Goal: Task Accomplishment & Management: Use online tool/utility

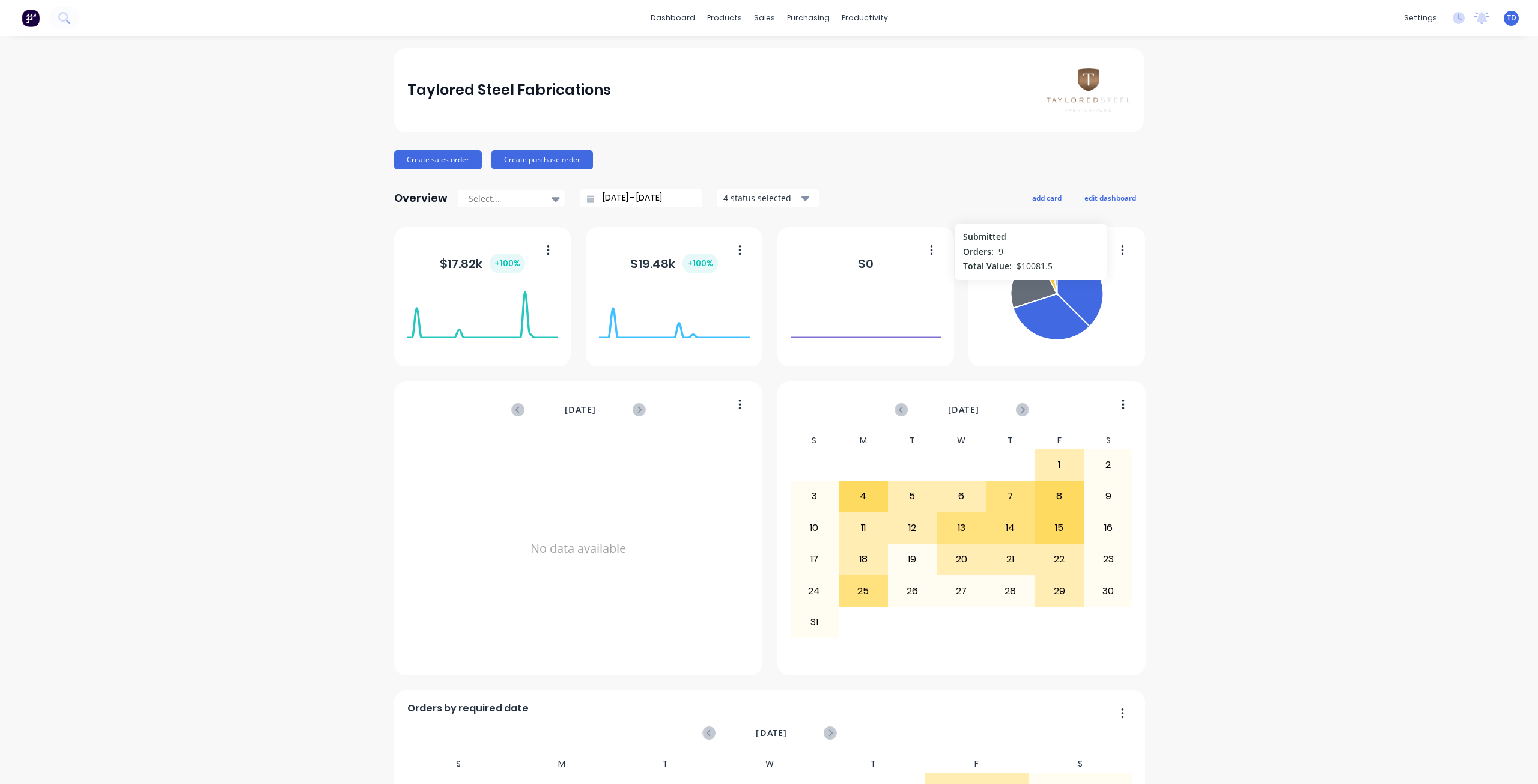
click at [1026, 286] on icon at bounding box center [1033, 280] width 45 height 55
click at [861, 61] on link "Workflow" at bounding box center [907, 57] width 160 height 24
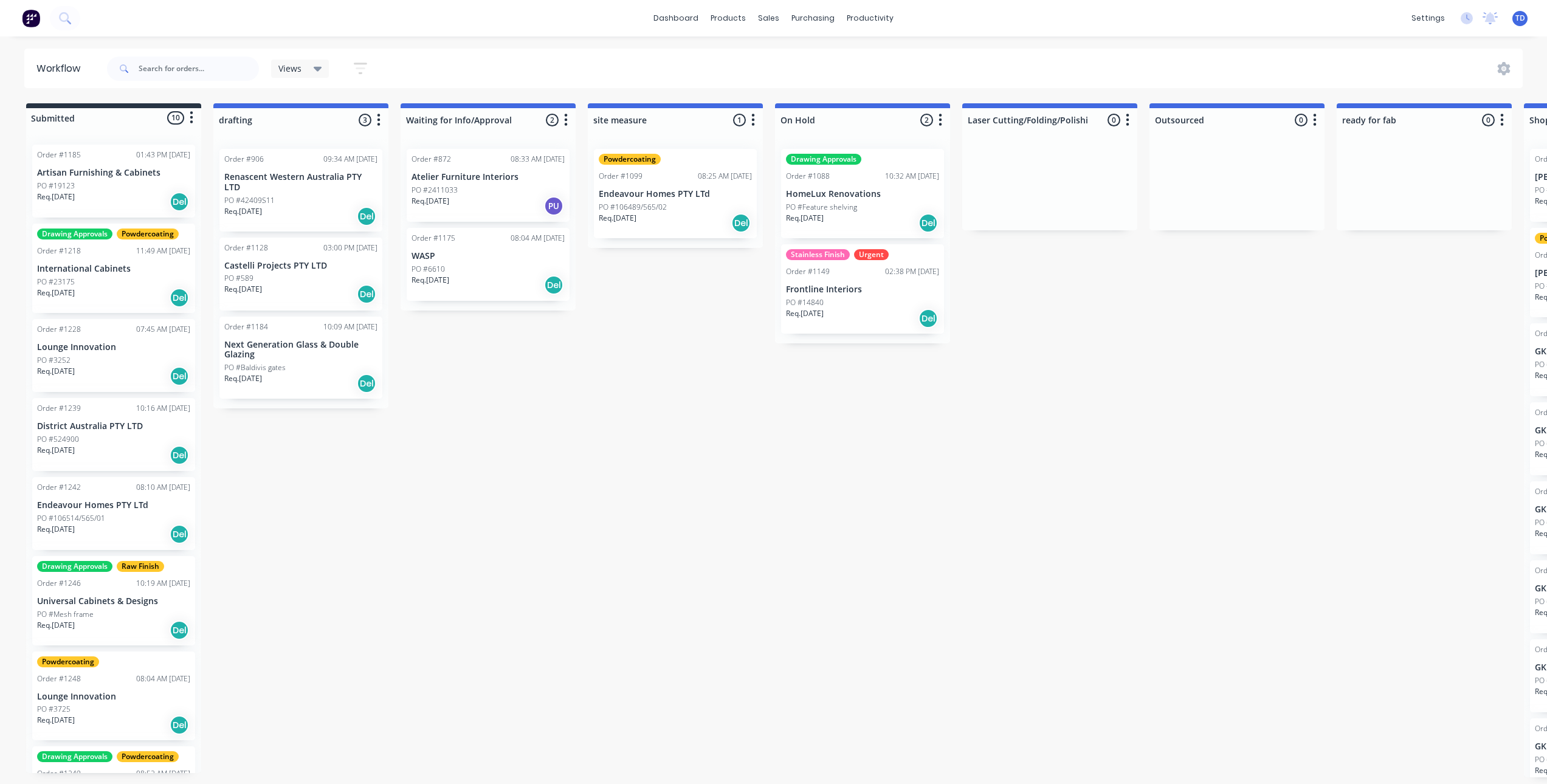
click at [88, 716] on div "Req. [DATE] Del" at bounding box center [113, 725] width 153 height 20
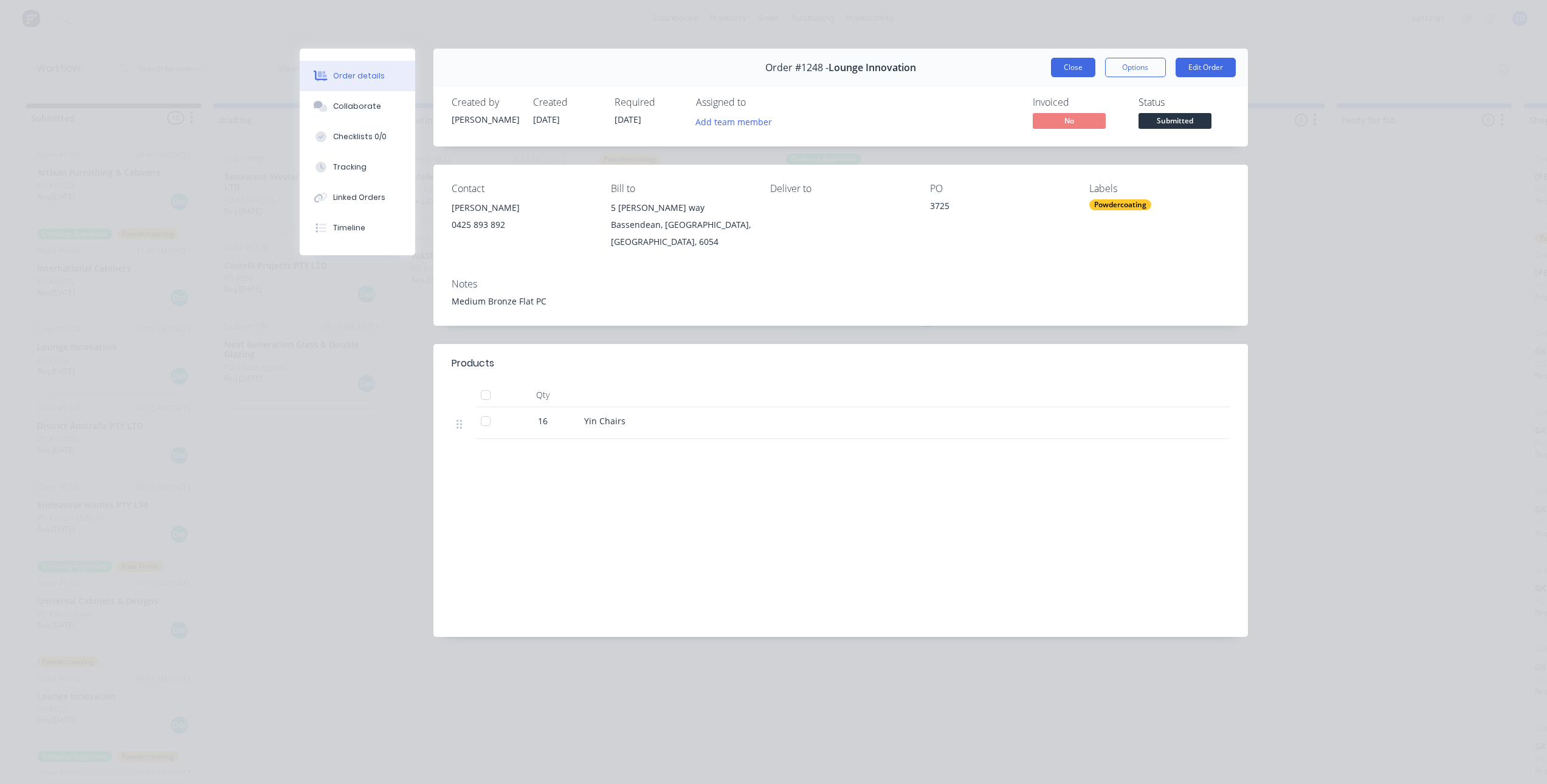
click at [1078, 66] on button "Close" at bounding box center [1074, 67] width 45 height 19
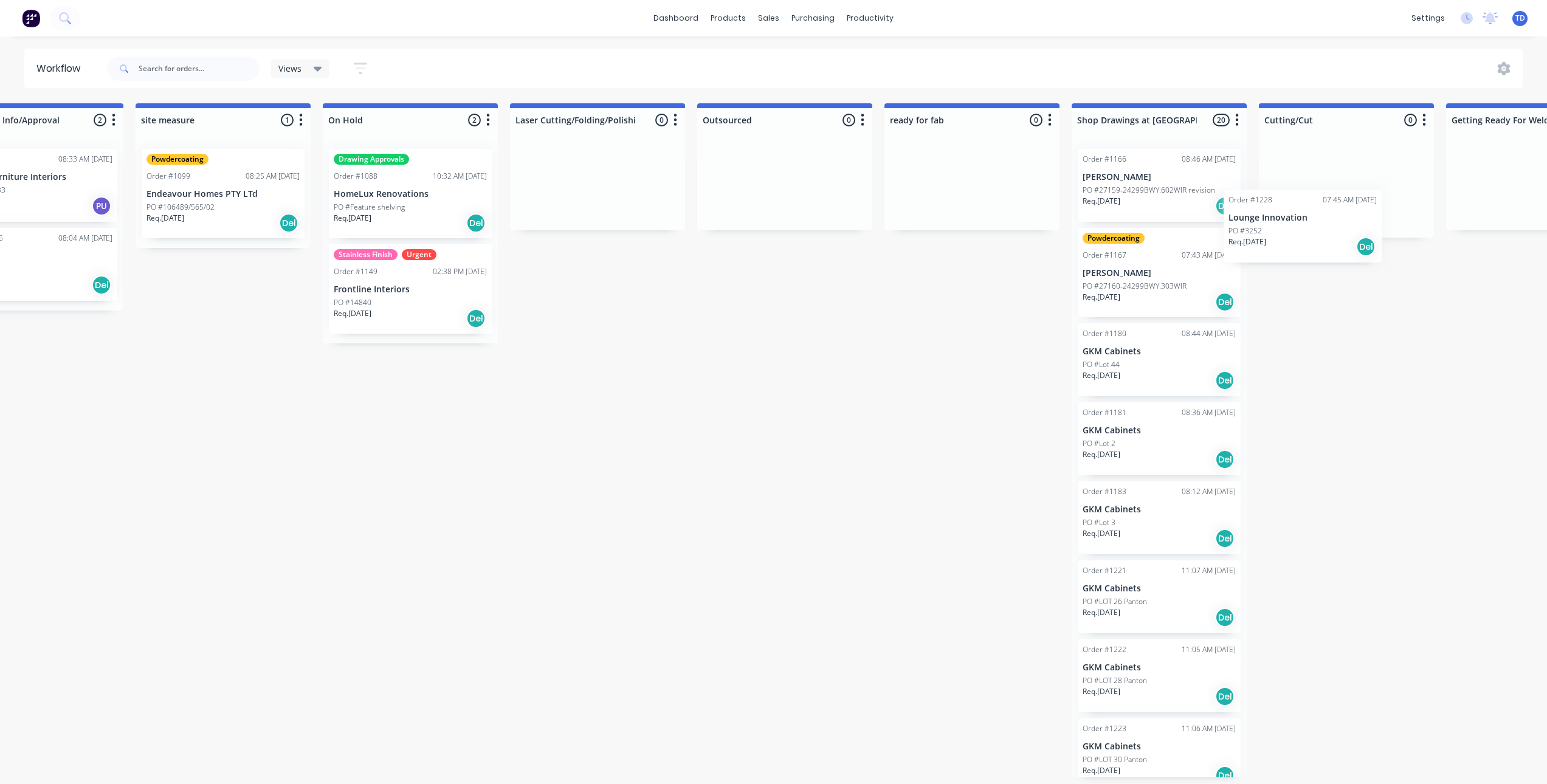
scroll to position [3, 463]
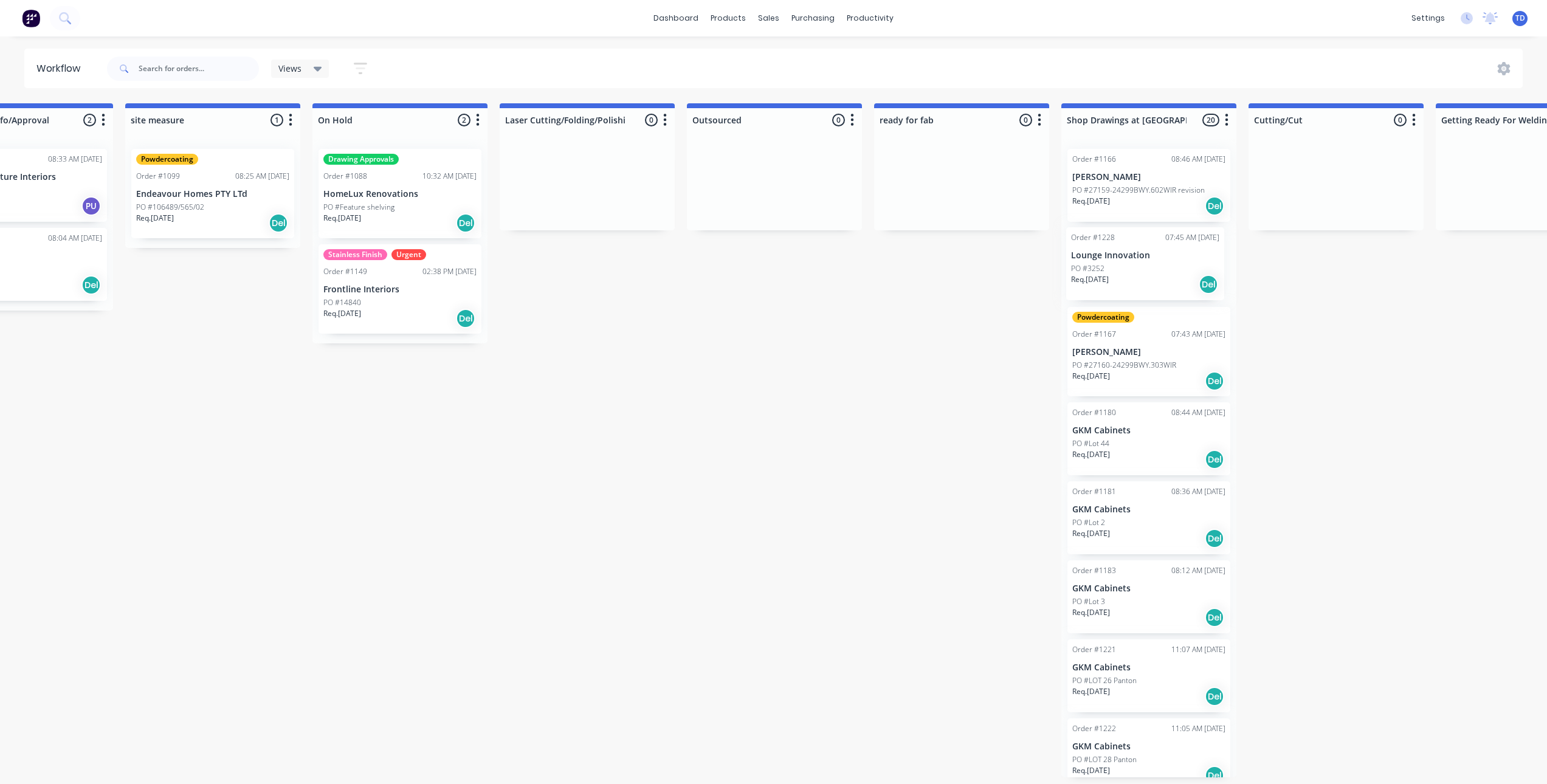
drag, startPoint x: 87, startPoint y: 353, endPoint x: 1127, endPoint y: 260, distance: 1044.1
click at [789, 58] on div "Sales Orders" at bounding box center [814, 61] width 50 height 11
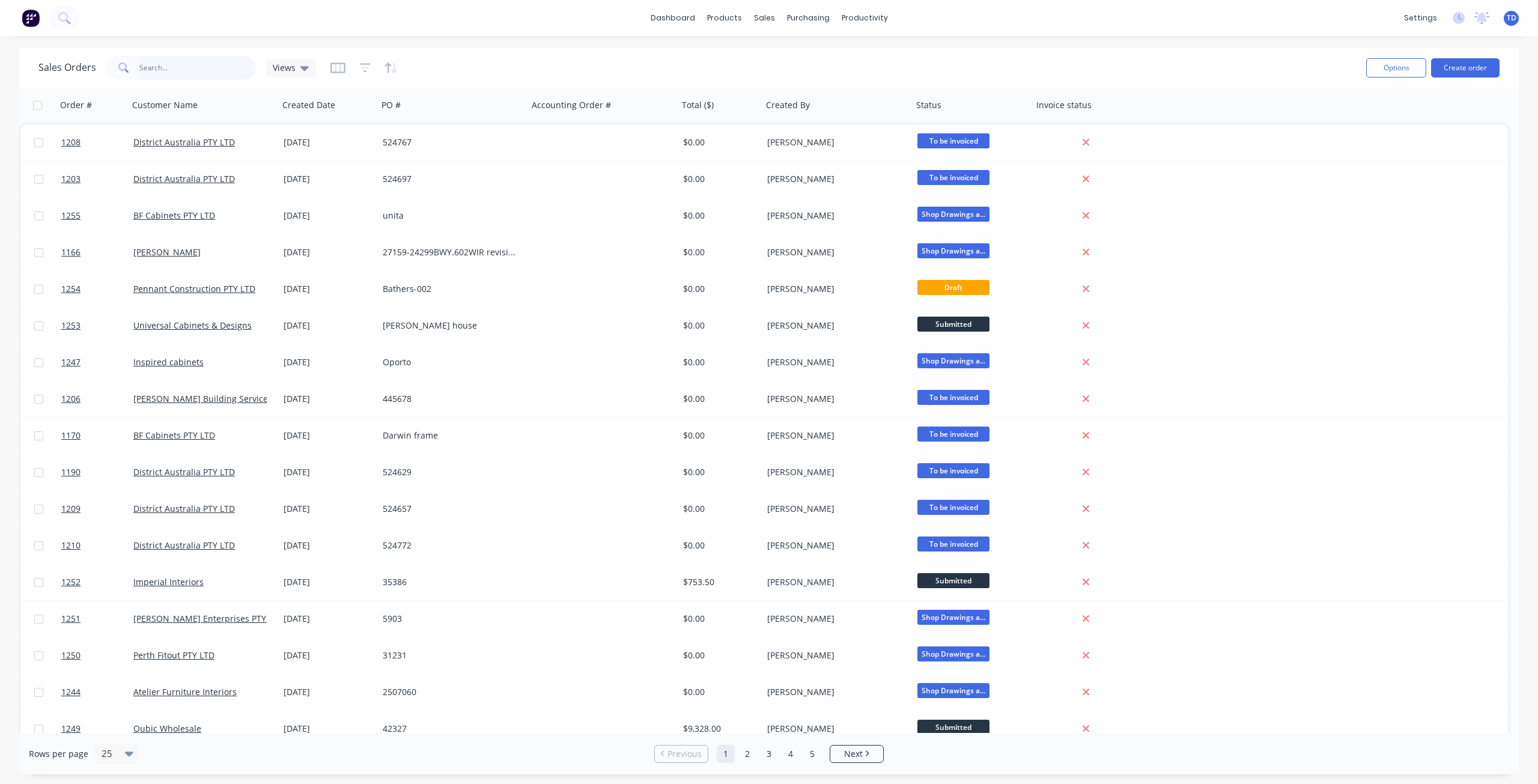
click at [177, 65] on input "text" at bounding box center [198, 68] width 117 height 24
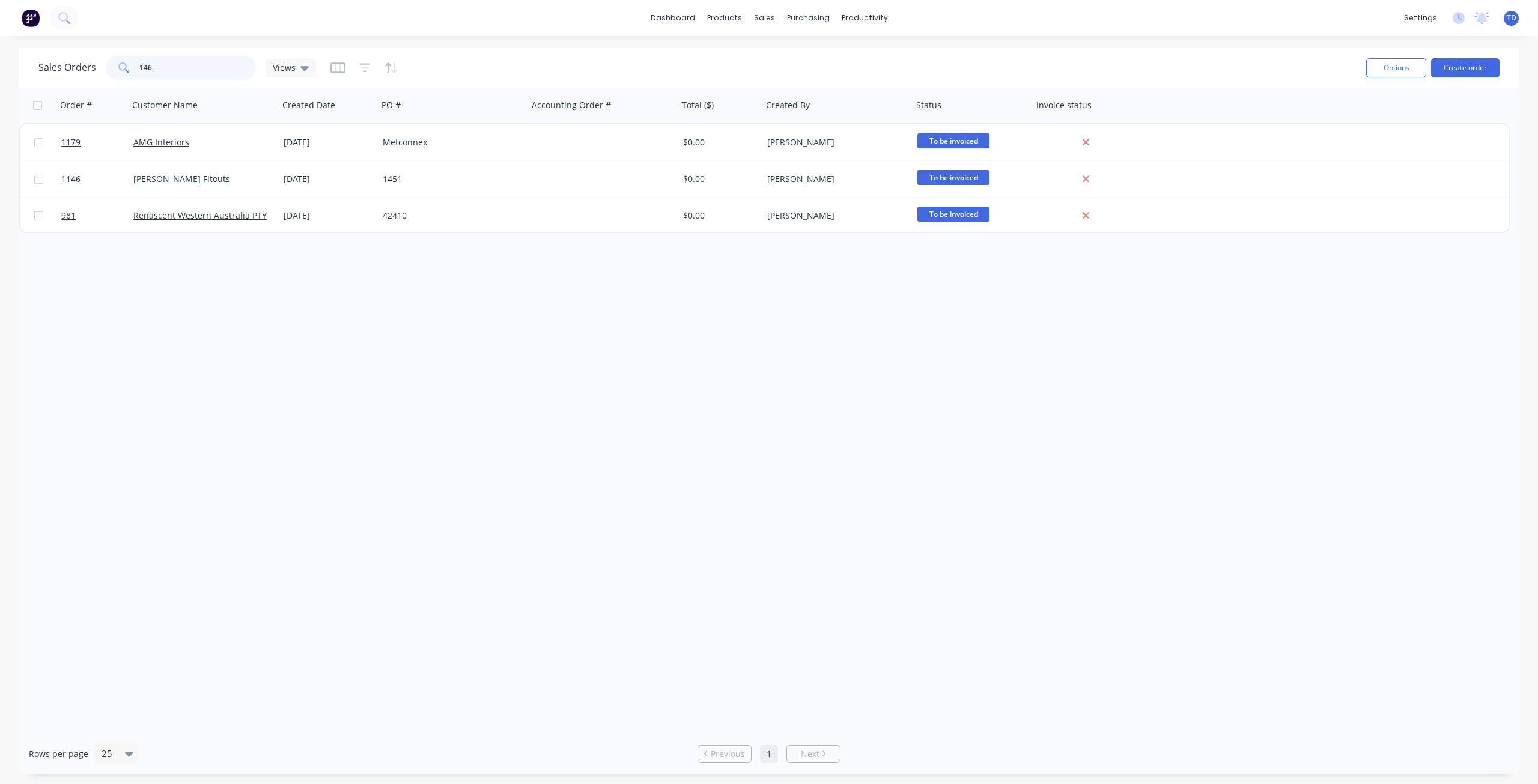
drag, startPoint x: 142, startPoint y: 66, endPoint x: 148, endPoint y: 73, distance: 9.2
click at [142, 67] on input "146" at bounding box center [198, 68] width 117 height 24
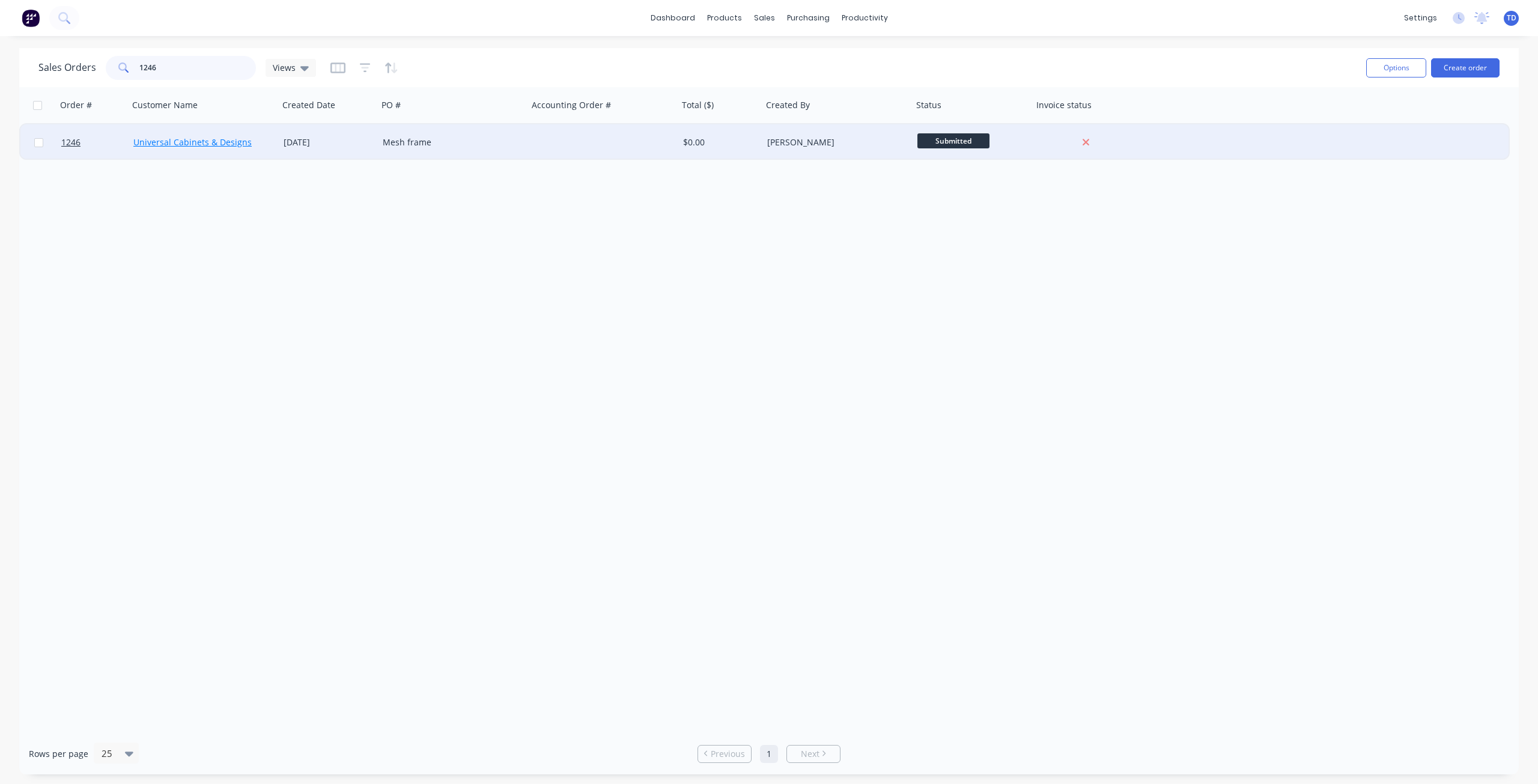
type input "1246"
click at [177, 142] on link "Universal Cabinets & Designs" at bounding box center [192, 142] width 118 height 11
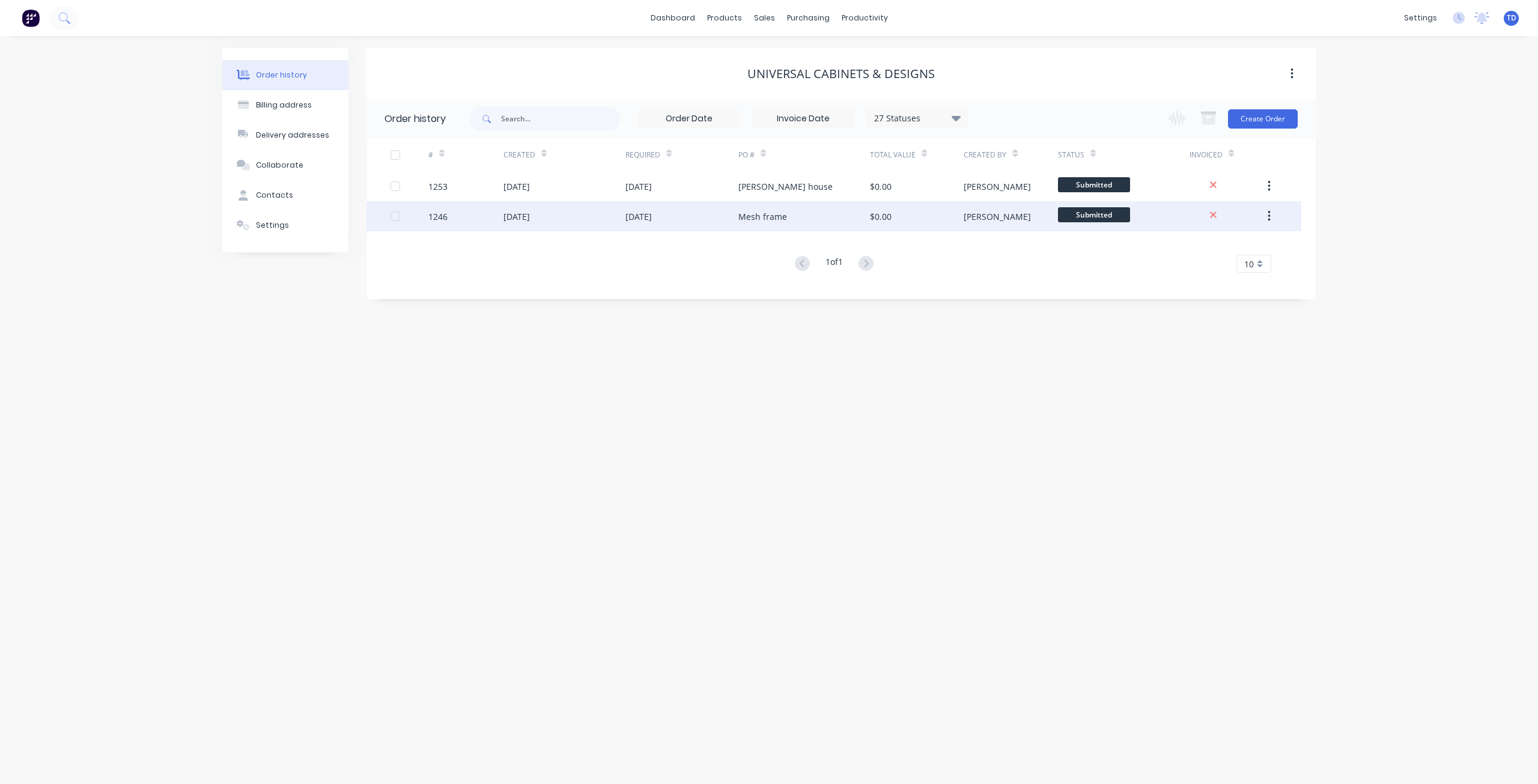
click at [609, 215] on div "[DATE]" at bounding box center [564, 215] width 122 height 30
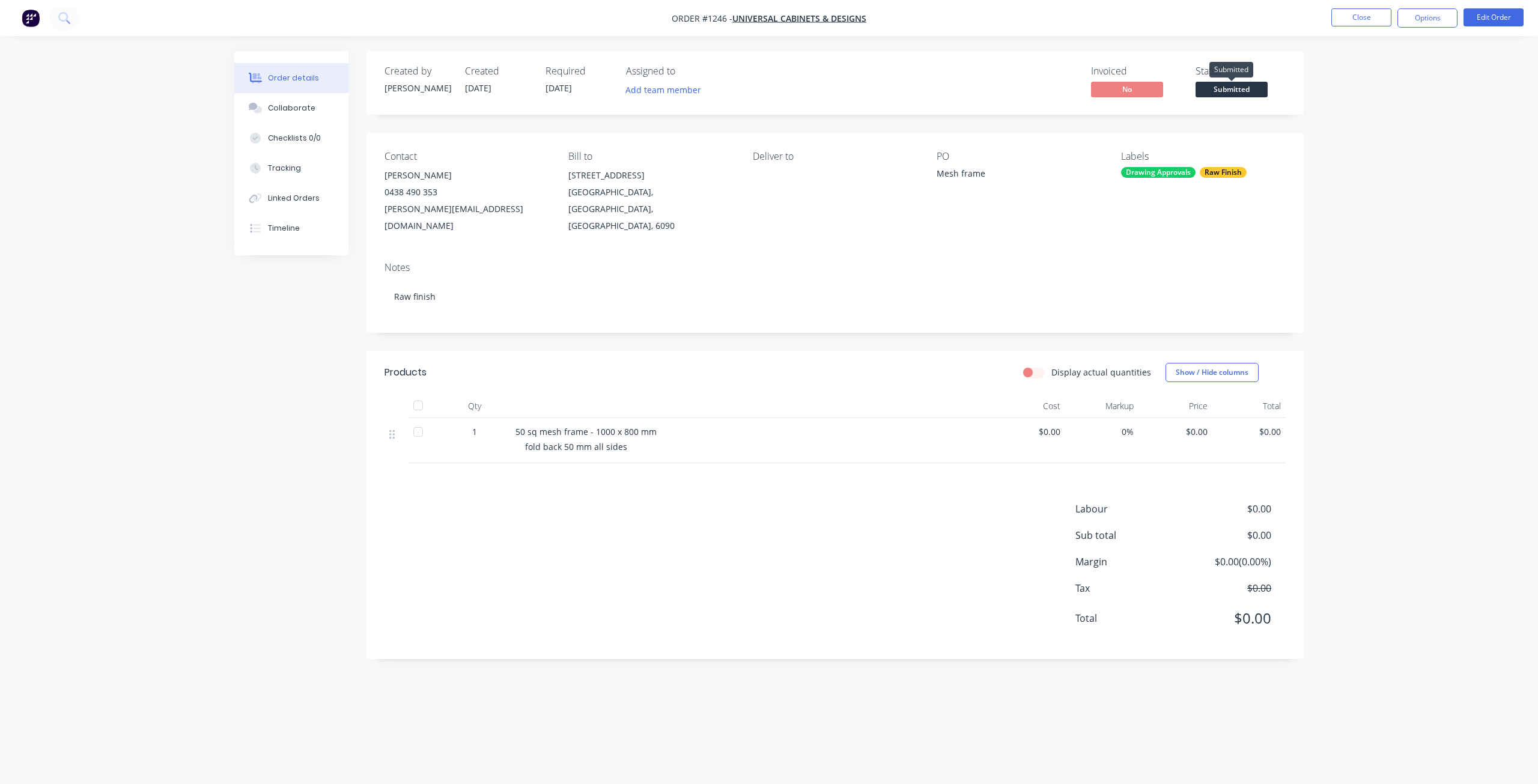
click at [1216, 96] on span "Submitted" at bounding box center [1232, 89] width 72 height 15
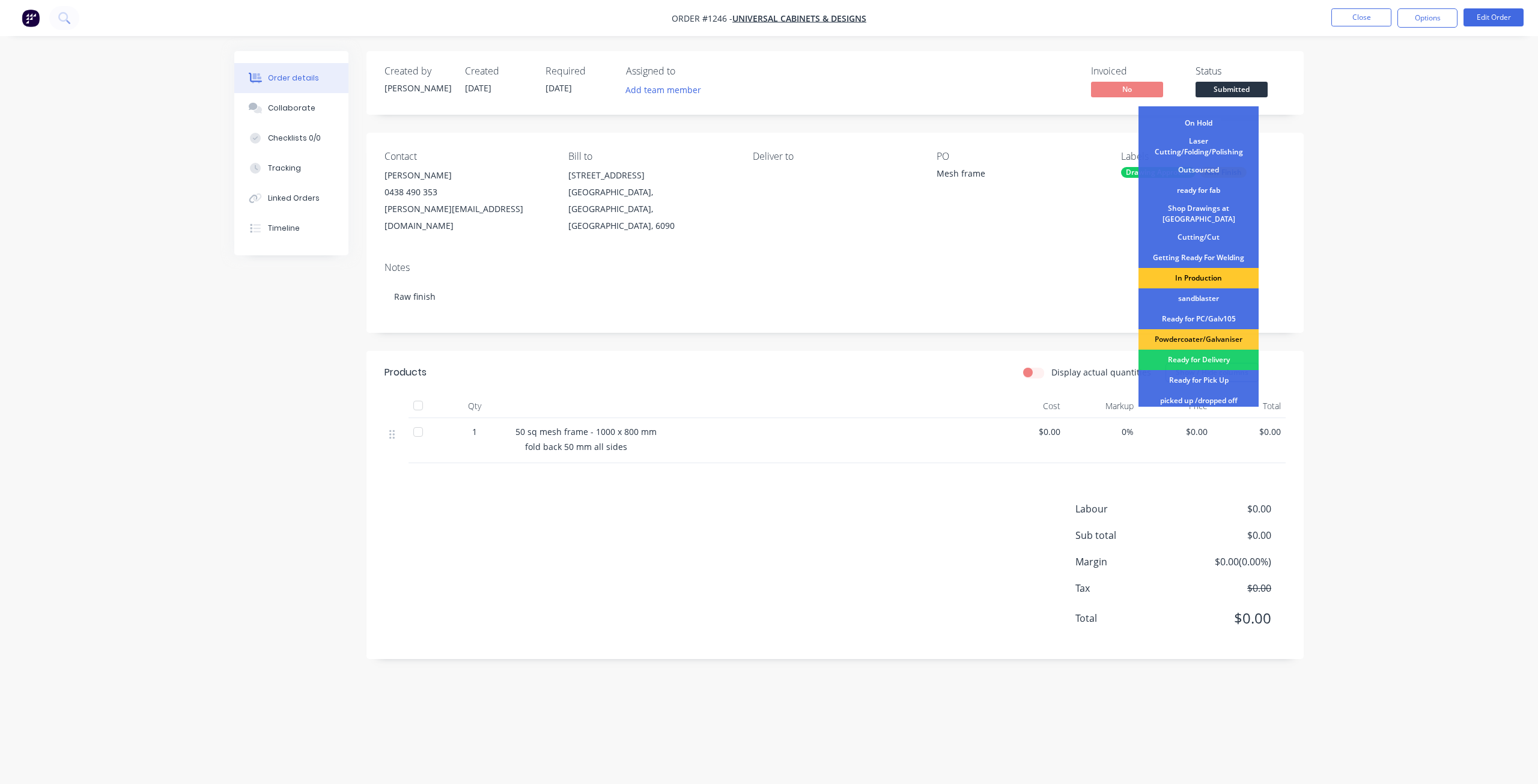
scroll to position [155, 0]
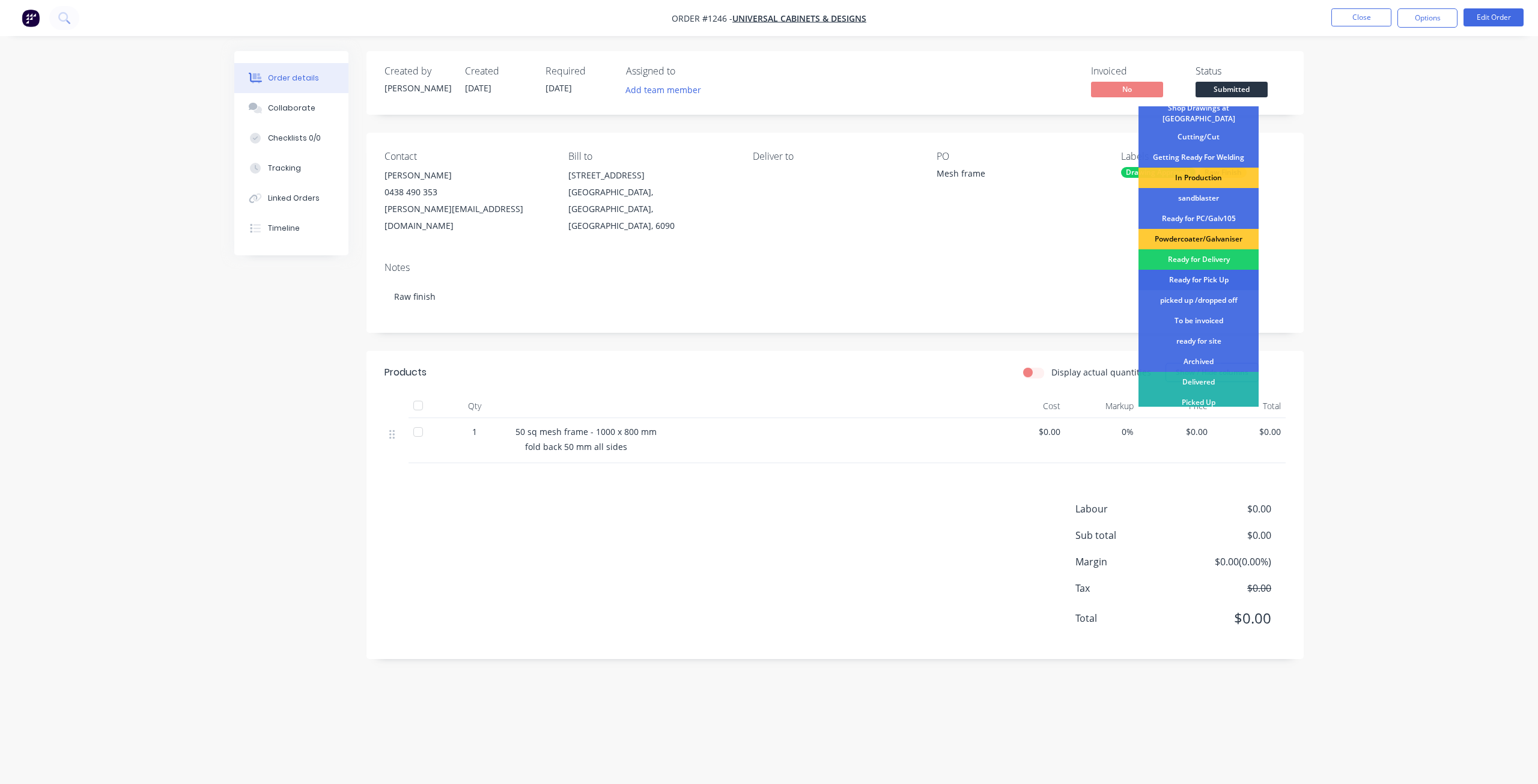
click at [1196, 277] on div "Ready for Pick Up" at bounding box center [1198, 280] width 120 height 20
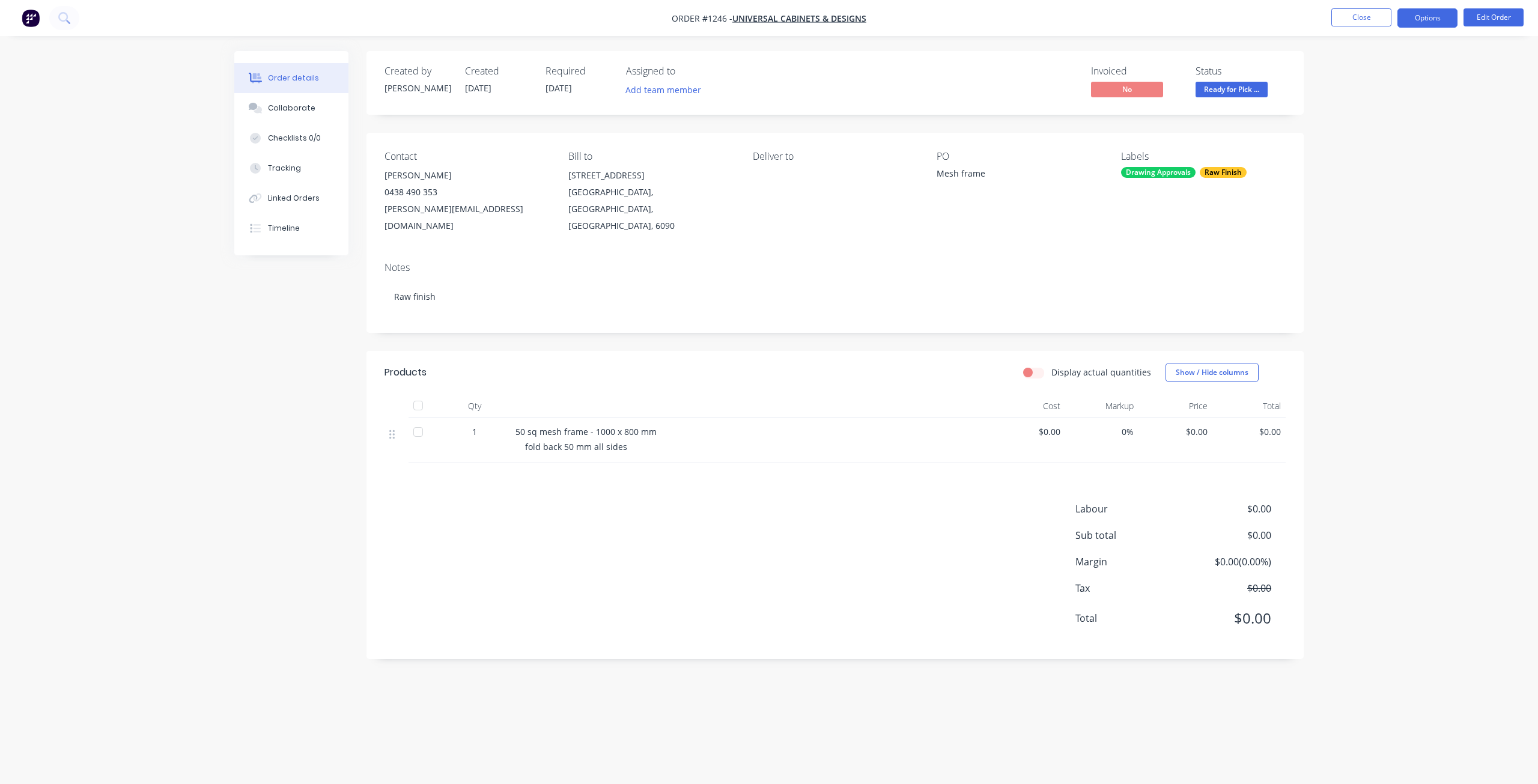
click at [1419, 18] on button "Options" at bounding box center [1428, 17] width 61 height 19
click at [1354, 212] on div "Purchase Products" at bounding box center [1391, 216] width 111 height 17
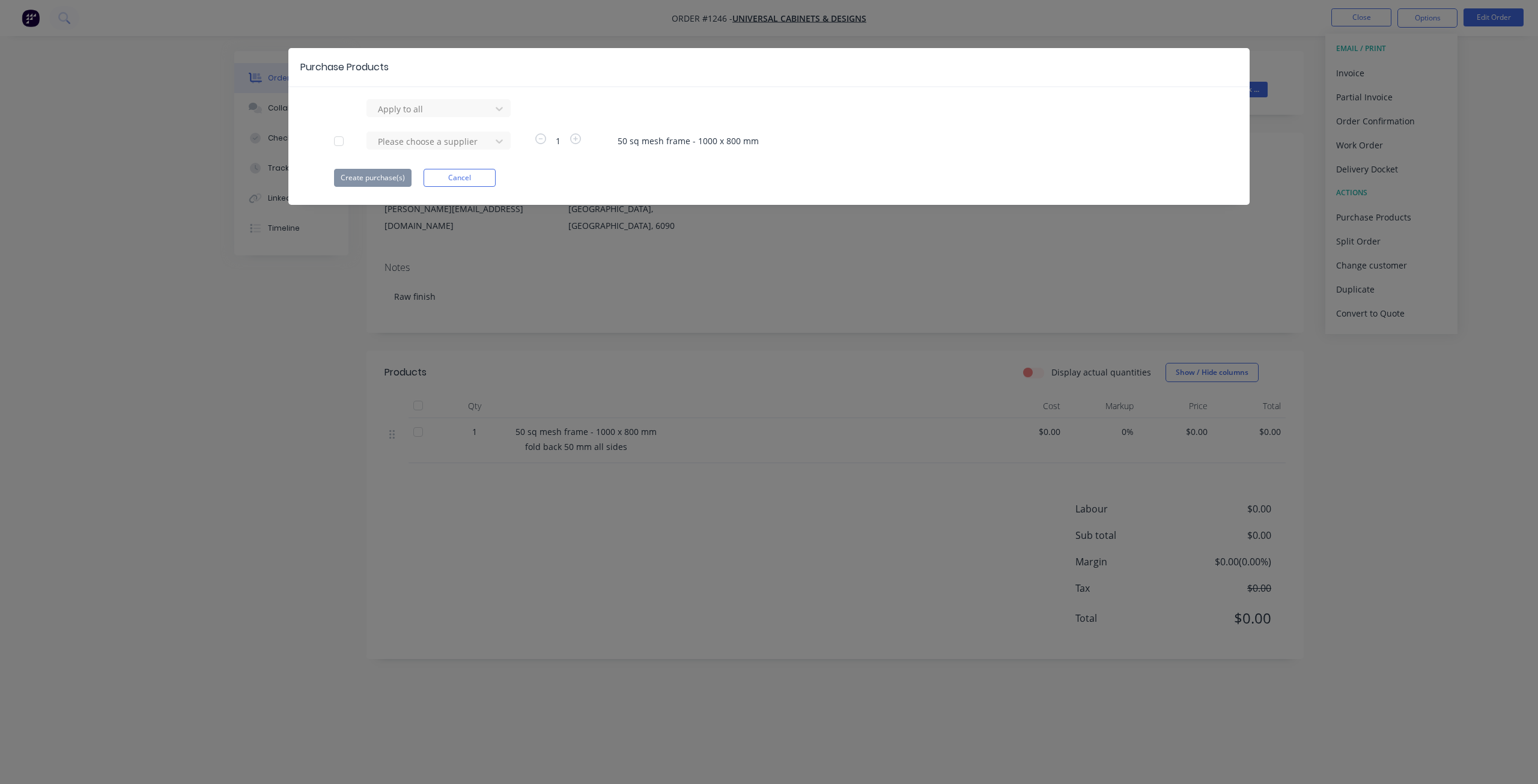
click at [466, 175] on button "Cancel" at bounding box center [459, 178] width 72 height 18
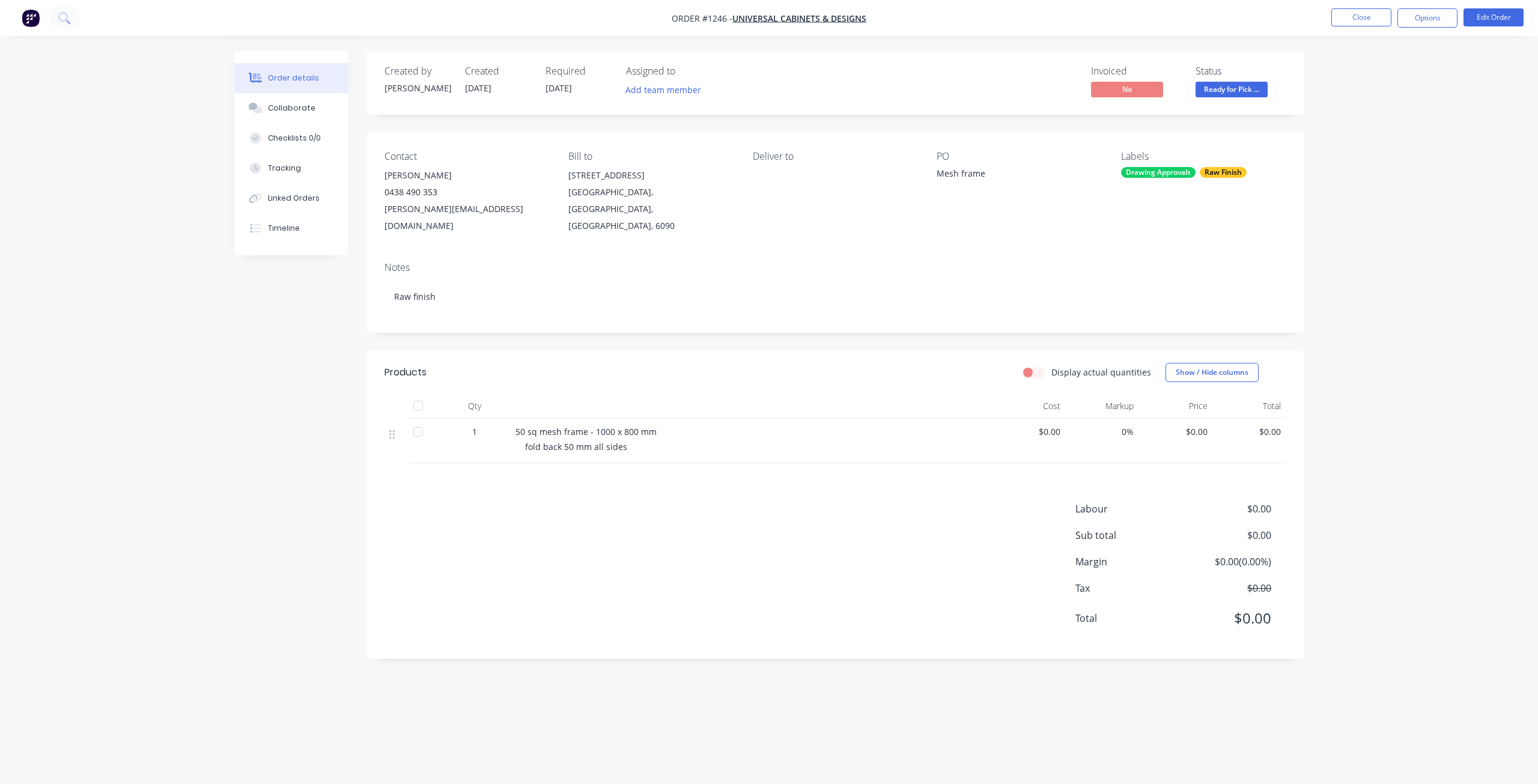
drag, startPoint x: 1427, startPoint y: 22, endPoint x: 1426, endPoint y: 30, distance: 8.1
click at [1428, 22] on button "Options" at bounding box center [1428, 17] width 61 height 19
click at [1404, 163] on div "Delivery Docket" at bounding box center [1391, 169] width 111 height 17
click at [1360, 125] on div "Without pricing" at bounding box center [1391, 121] width 111 height 17
